Goal: Find specific page/section: Find specific page/section

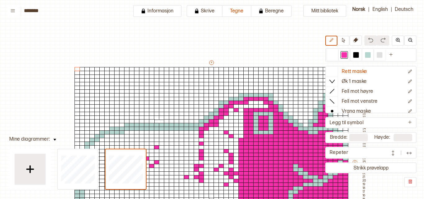
scroll to position [62, 49]
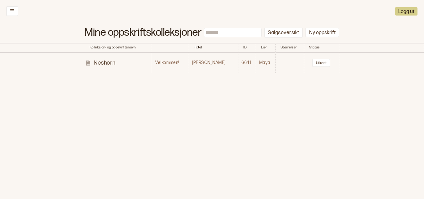
click at [103, 62] on p "Neshorn" at bounding box center [105, 62] width 22 height 7
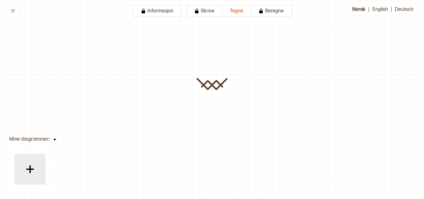
type input "*******"
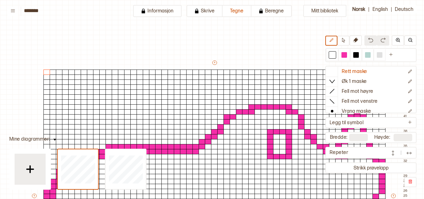
scroll to position [122, 148]
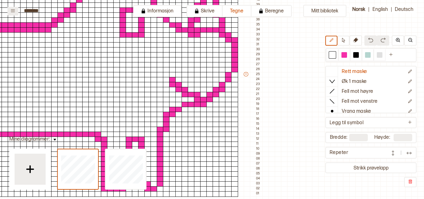
click at [15, 12] on icon at bounding box center [13, 10] width 5 height 5
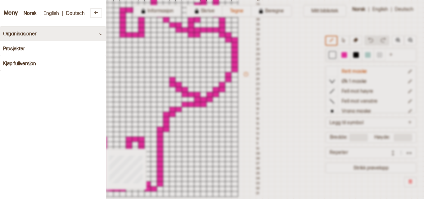
click at [98, 31] on button "Organisasjoner" at bounding box center [53, 33] width 106 height 15
